Goal: Book appointment/travel/reservation

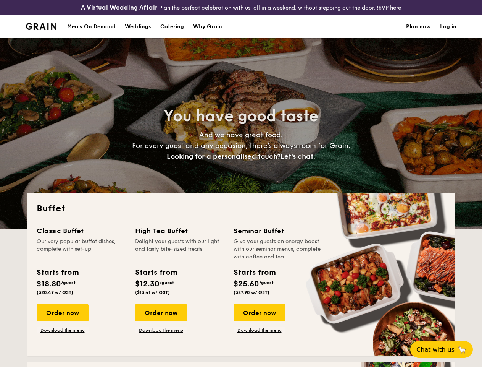
select select
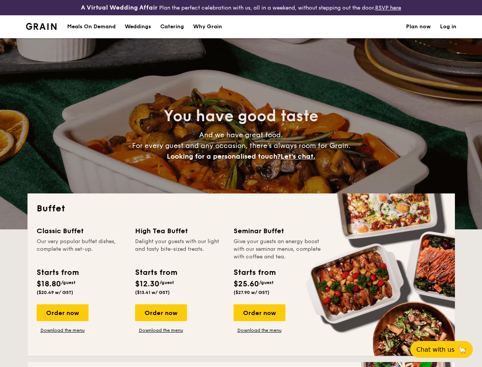
click at [241, 183] on div "You have good taste And we have great food. For every guest and any occasion, t…" at bounding box center [241, 133] width 428 height 191
click at [448, 33] on link "Log in" at bounding box center [448, 26] width 16 height 23
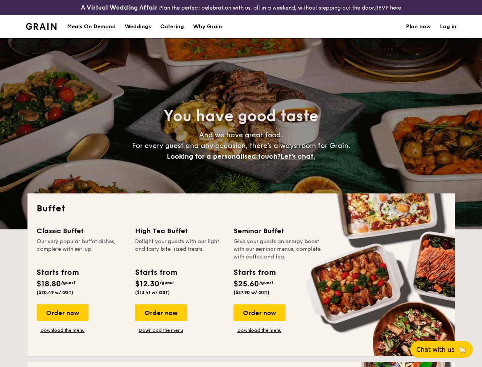
click at [300, 160] on span "Let's chat." at bounding box center [298, 156] width 35 height 8
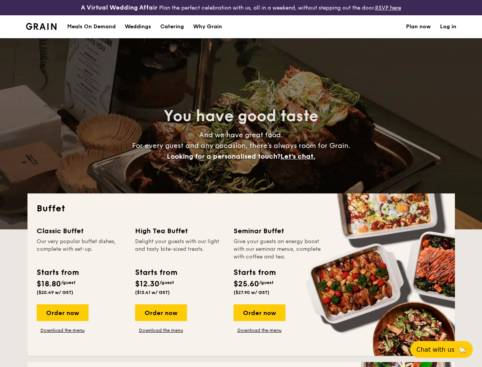
click at [62, 319] on div "Classic Buffet Our very popular buffet dishes, complete with set-up. Starts fro…" at bounding box center [241, 285] width 409 height 121
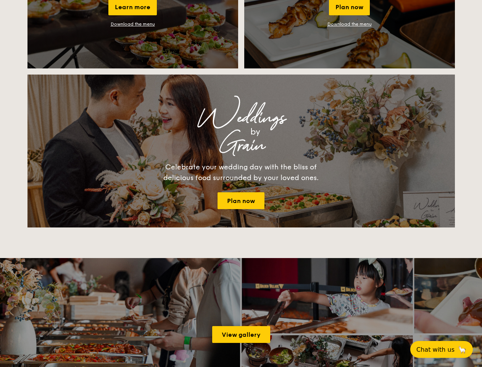
click at [446, 349] on span "Chat with us" at bounding box center [436, 349] width 38 height 7
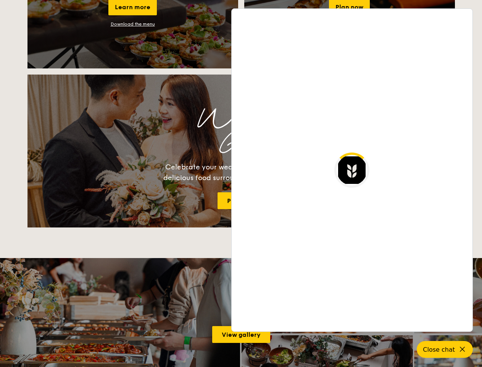
scroll to position [1332, 0]
